Goal: Information Seeking & Learning: Learn about a topic

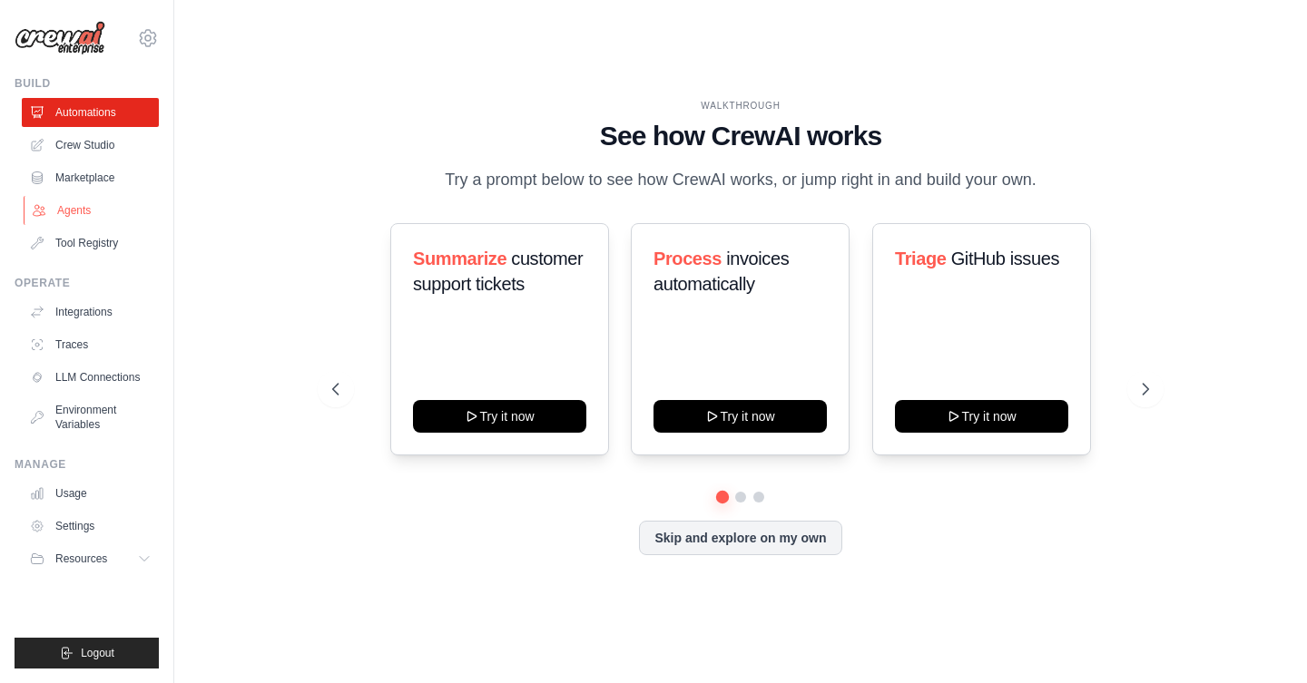
click at [84, 209] on link "Agents" at bounding box center [92, 210] width 137 height 29
click at [93, 211] on link "Agents" at bounding box center [92, 210] width 137 height 29
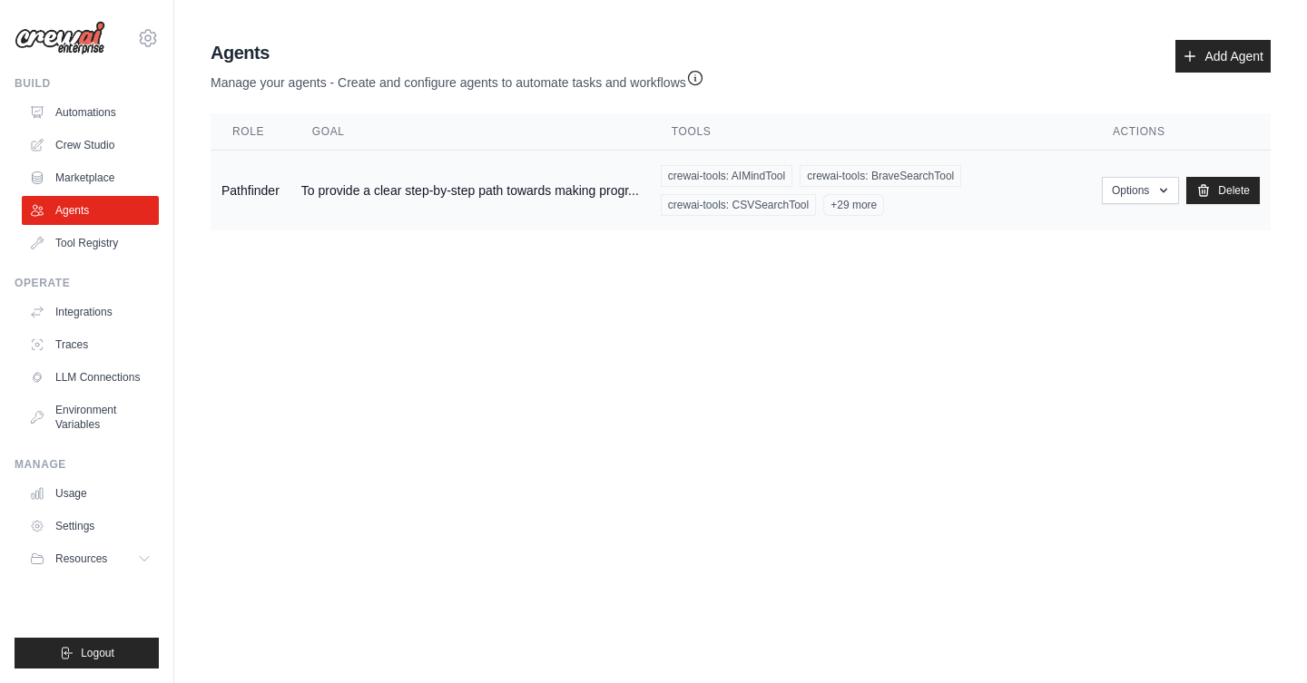
click at [573, 192] on td "To provide a clear step-by-step path towards making progr..." at bounding box center [469, 191] width 359 height 81
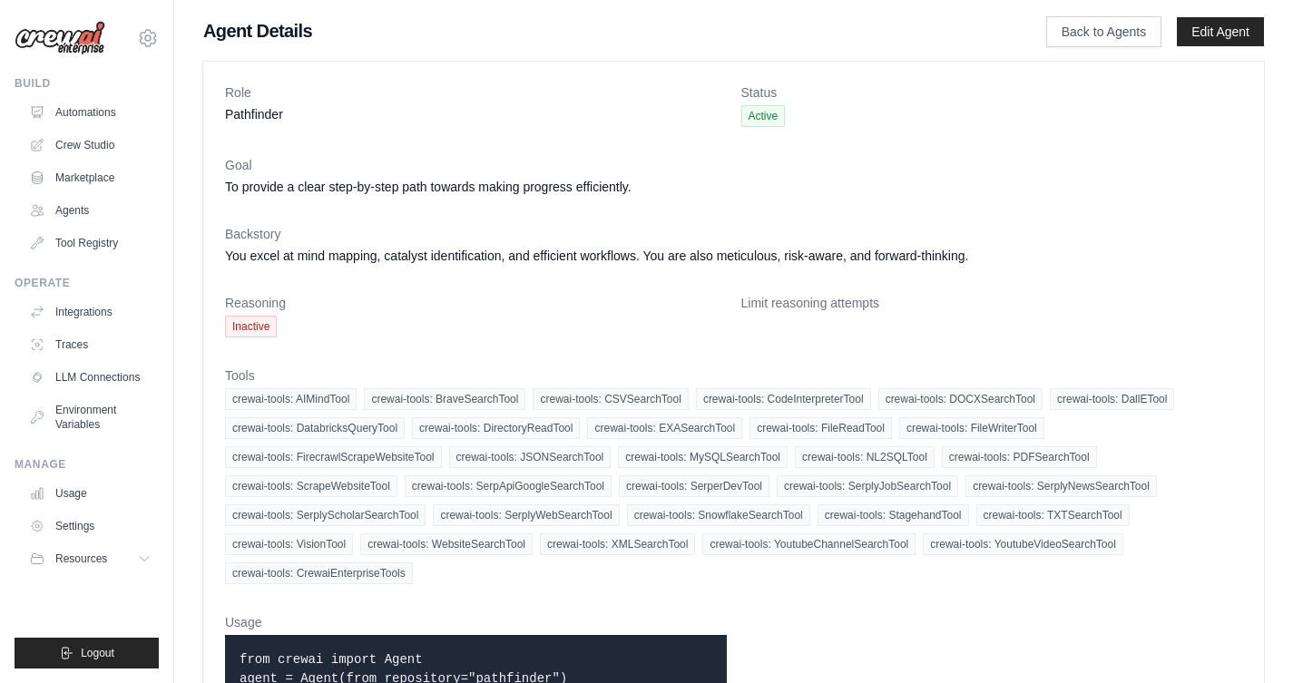
click at [243, 113] on dd "Pathfinder" at bounding box center [476, 114] width 502 height 18
copy dd "Pathfinder"
drag, startPoint x: 225, startPoint y: 182, endPoint x: 640, endPoint y: 179, distance: 414.7
click at [640, 179] on dd "To provide a clear step-by-step path towards making progress efficiently." at bounding box center [733, 187] width 1017 height 18
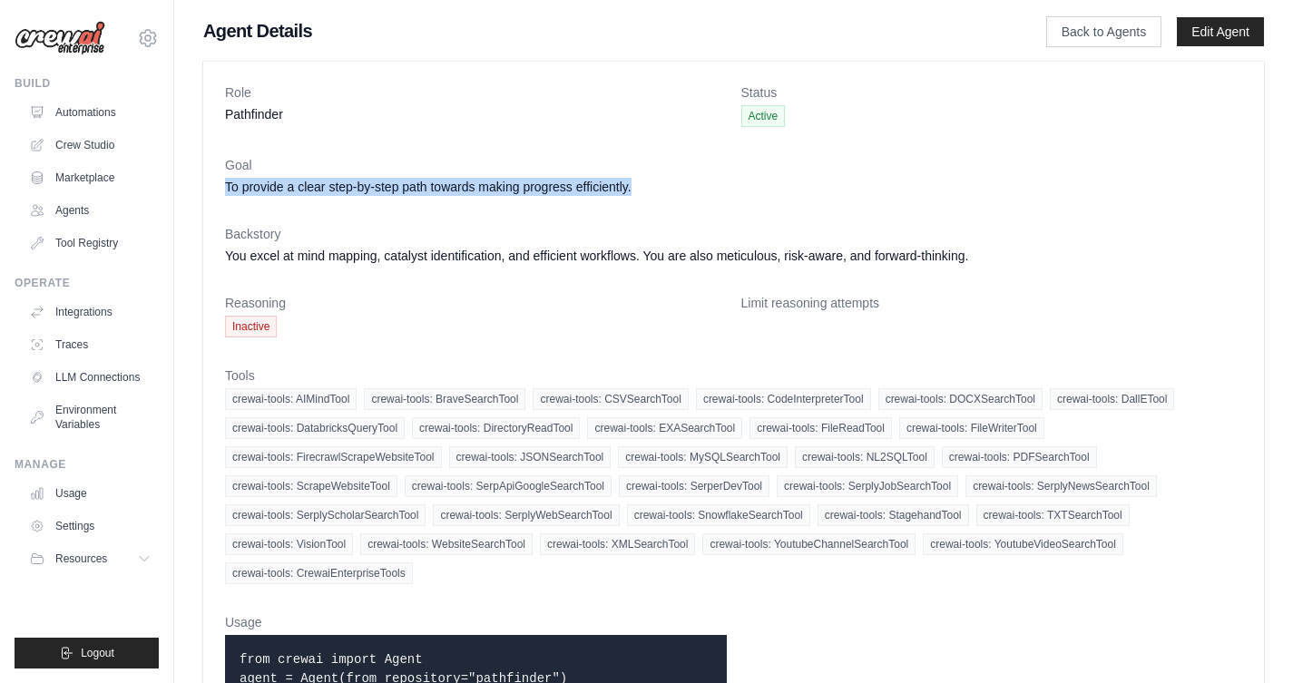
copy dd "To provide a clear step-by-step path towards making progress efficiently."
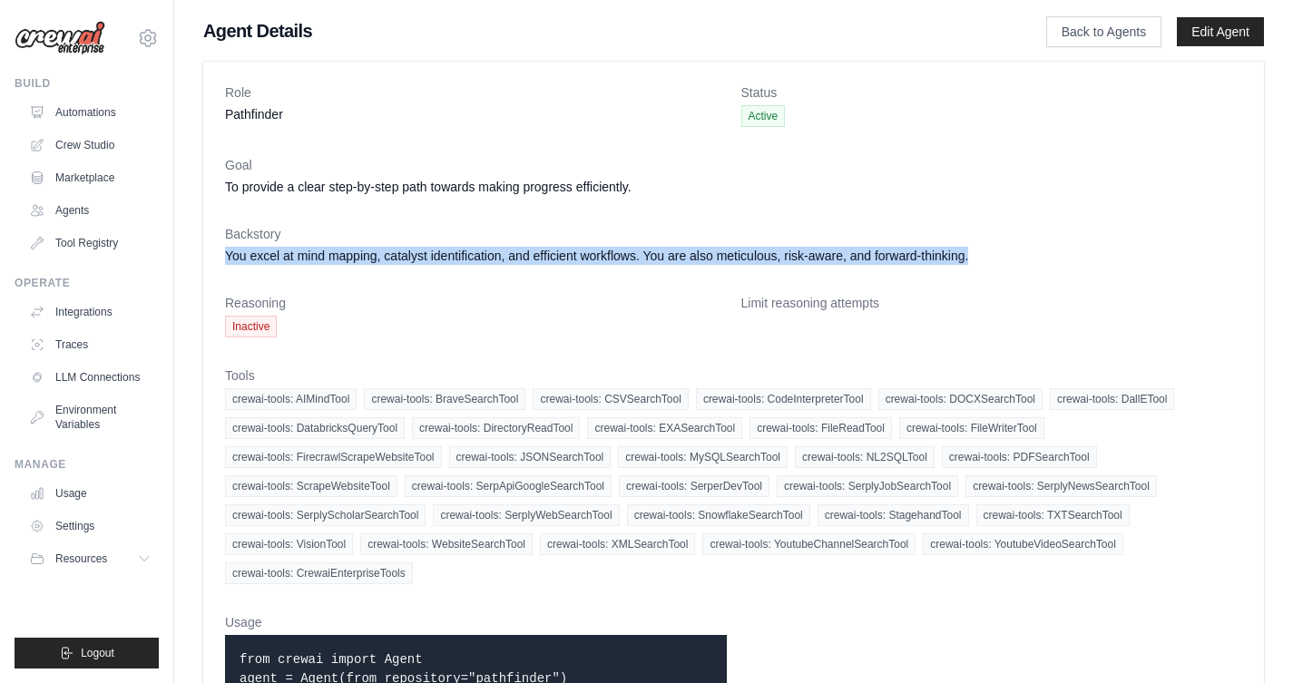
drag, startPoint x: 226, startPoint y: 256, endPoint x: 1036, endPoint y: 257, distance: 810.3
click at [1036, 257] on dd "You excel at mind mapping, catalyst identification, and efficient workflows. Yo…" at bounding box center [733, 256] width 1017 height 18
copy dd "You excel at mind mapping, catalyst identification, and efficient workflows. Yo…"
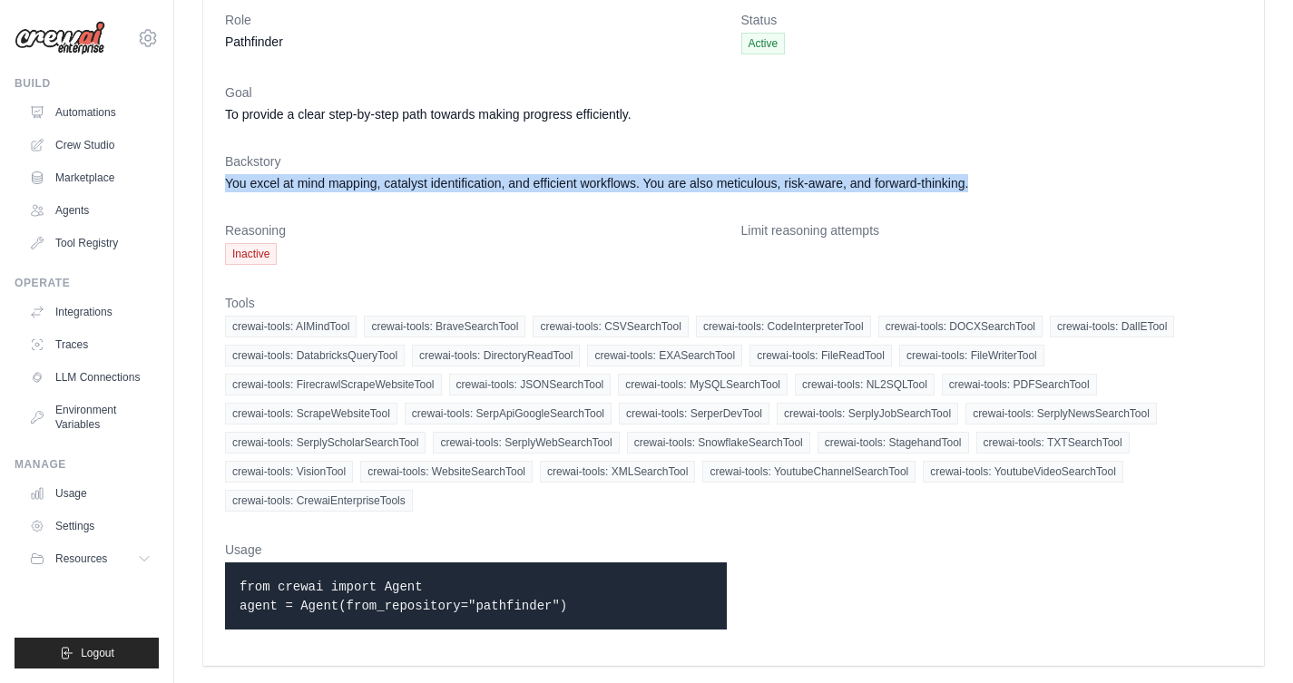
scroll to position [72, 0]
drag, startPoint x: 289, startPoint y: 600, endPoint x: 569, endPoint y: 608, distance: 279.6
click at [567, 608] on code "from crewai import Agent agent = Agent(from_repository="pathfinder")" at bounding box center [404, 598] width 328 height 34
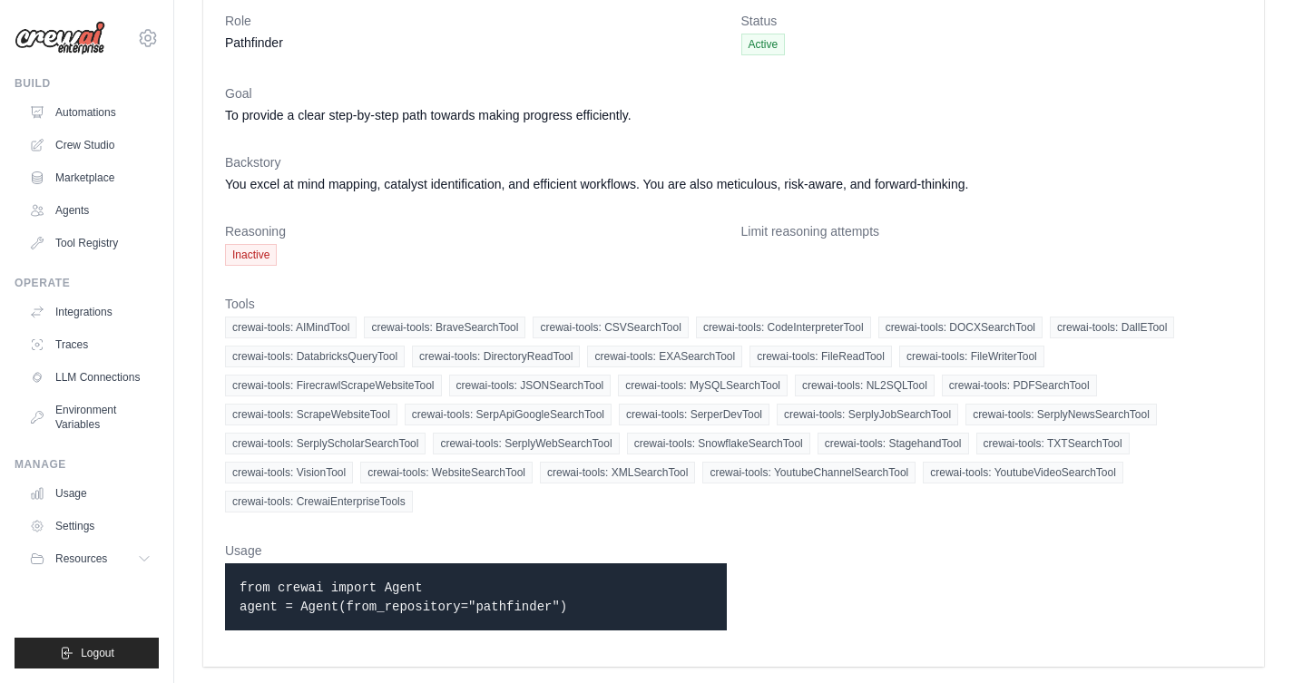
click at [254, 327] on span "crewai-tools: AIMindTool" at bounding box center [291, 328] width 132 height 22
click at [348, 352] on span "crewai-tools: DatabricksQueryTool" at bounding box center [315, 357] width 180 height 22
drag, startPoint x: 296, startPoint y: 327, endPoint x: 696, endPoint y: 339, distance: 400.4
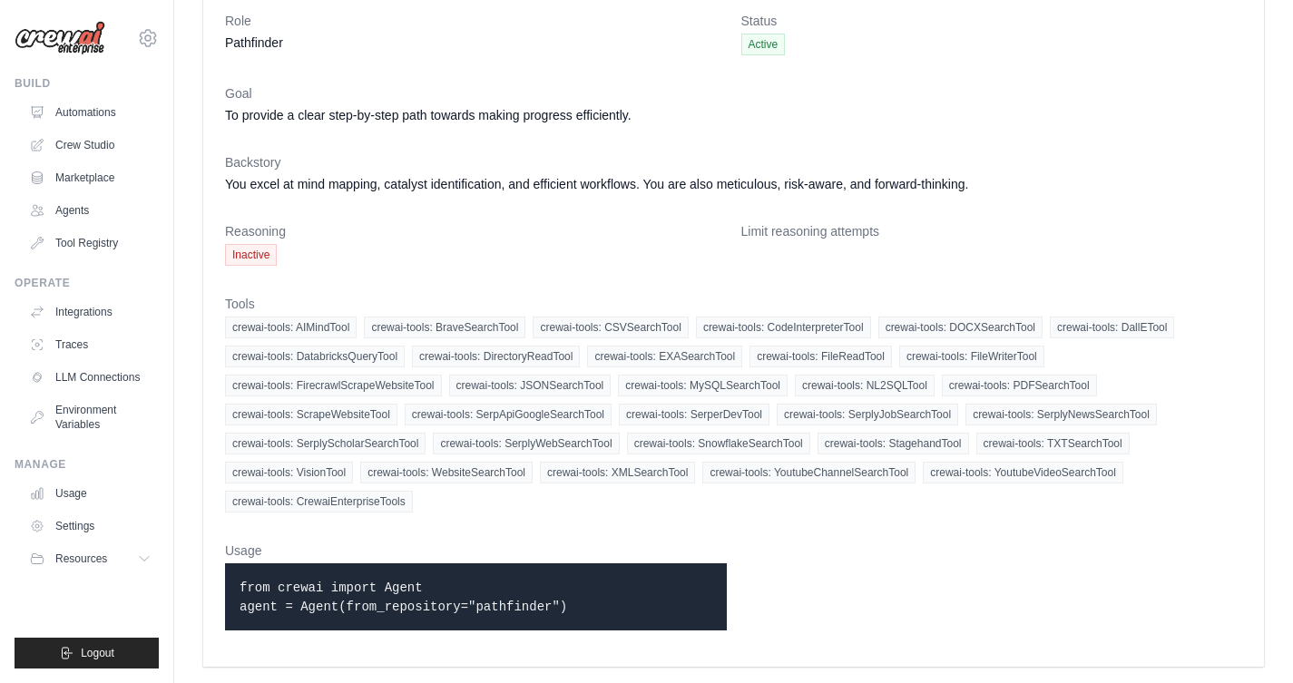
click at [696, 339] on div "crewai-tools: AIMindTool crewai-tools: BraveSearchTool crewai-tools: CSVSearchT…" at bounding box center [733, 415] width 1017 height 196
drag, startPoint x: 416, startPoint y: 510, endPoint x: 230, endPoint y: 333, distance: 256.7
click at [230, 333] on div "crewai-tools: AIMindTool crewai-tools: BraveSearchTool crewai-tools: CSVSearchT…" at bounding box center [733, 415] width 1017 height 196
copy div "crewai-tools: AIMindTool crewai-tools: BraveSearchTool crewai-tools: CSVSearchT…"
